Goal: Task Accomplishment & Management: Manage account settings

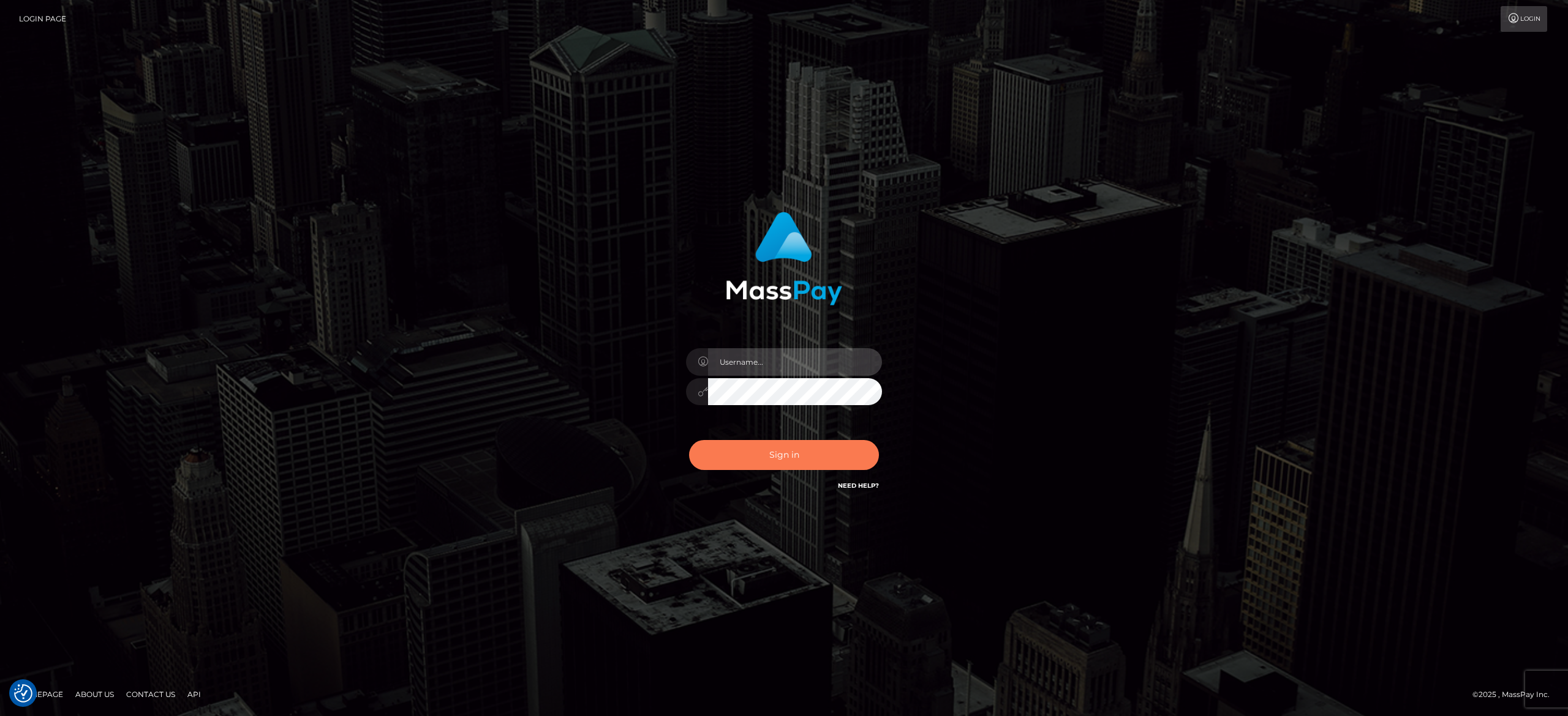
type input "[PERSON_NAME].[PERSON_NAME]"
click at [784, 464] on button "Sign in" at bounding box center [784, 454] width 190 height 30
type input "[PERSON_NAME].[PERSON_NAME]"
click at [784, 464] on button "Sign in" at bounding box center [784, 454] width 190 height 30
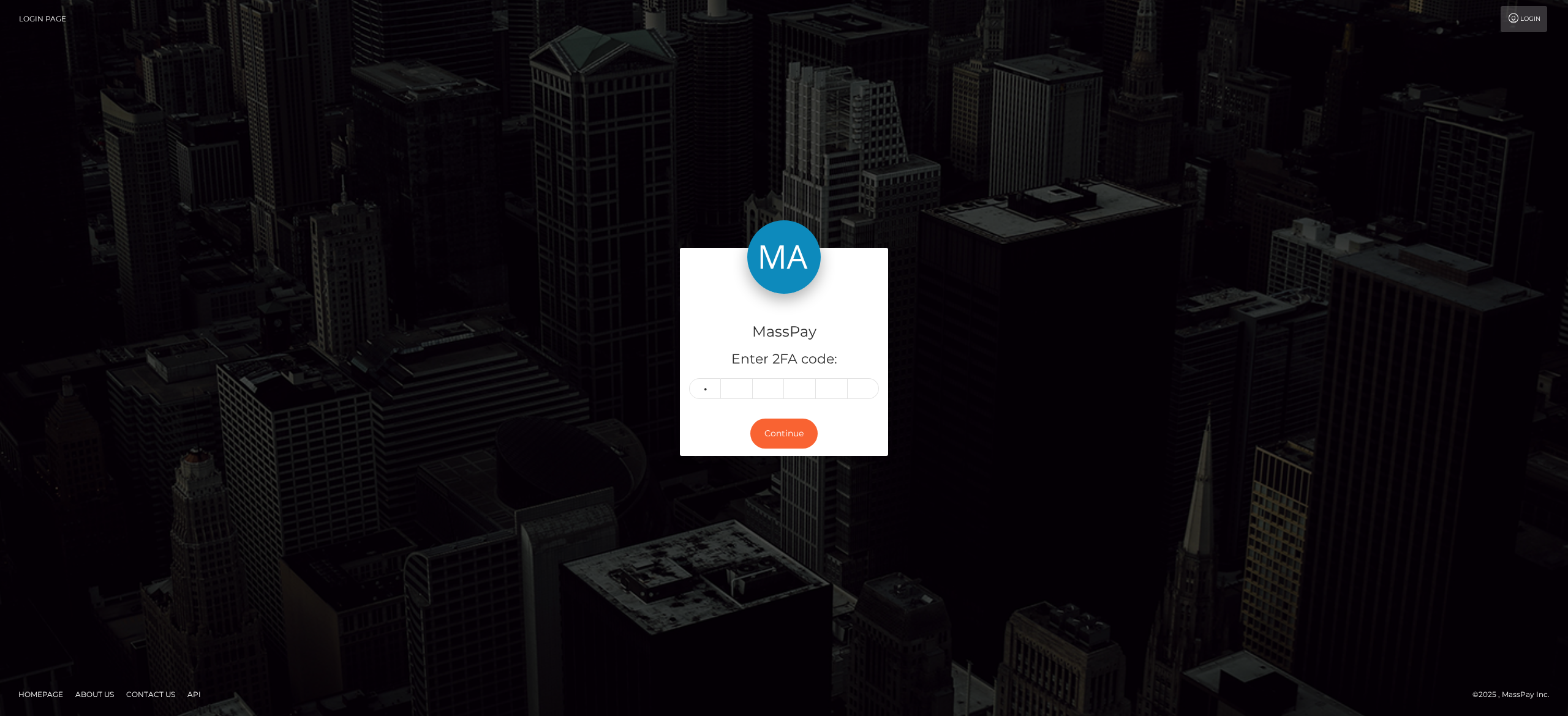
type input "2"
type input "4"
type input "6"
type input "8"
type input "2"
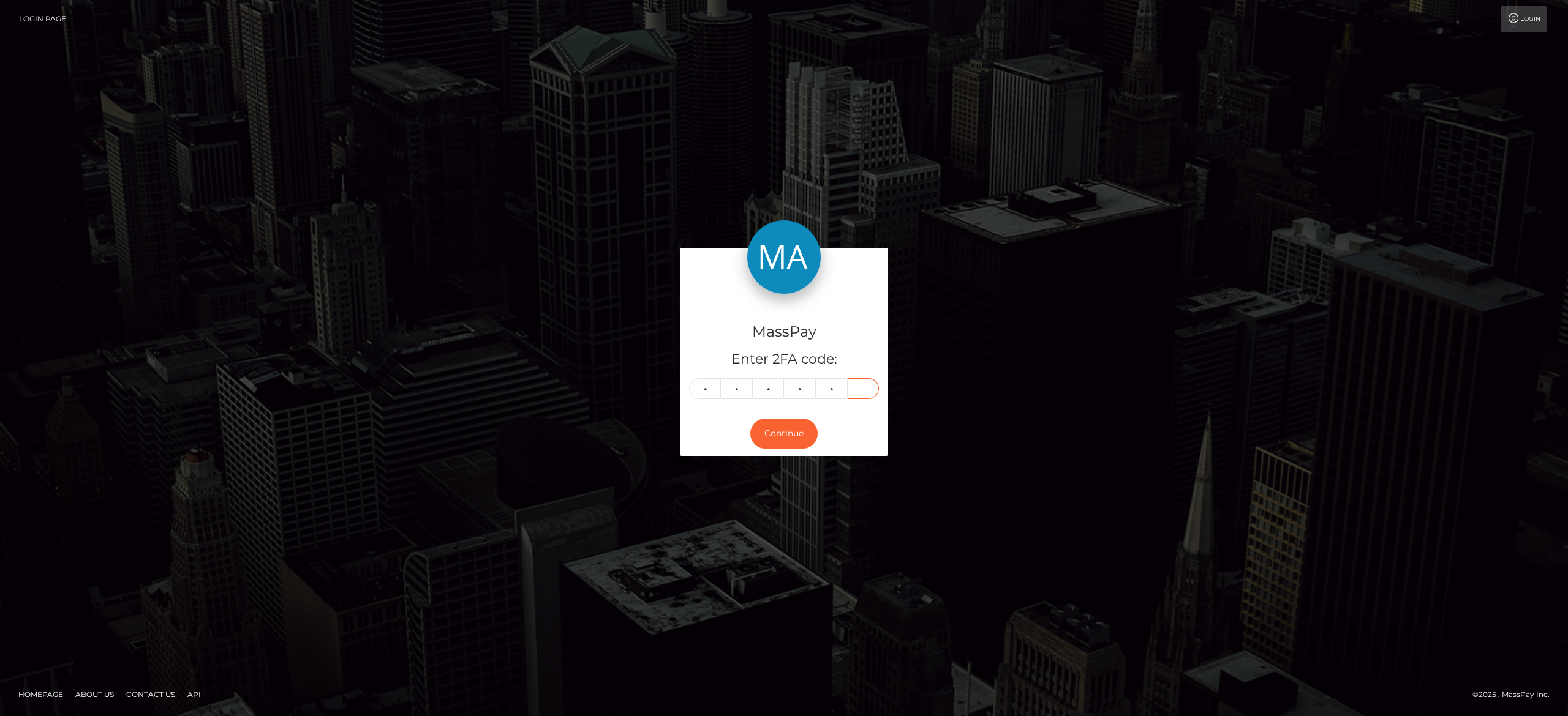
type input "5"
